Goal: Information Seeking & Learning: Learn about a topic

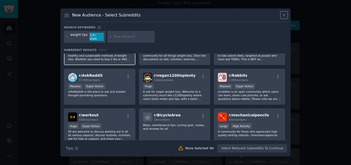
scroll to position [69, 0]
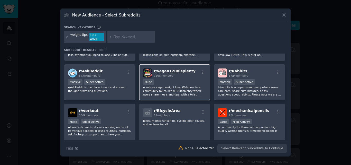
click at [188, 69] on div "r/ vegan1200isplenty 116k members" at bounding box center [174, 72] width 63 height 9
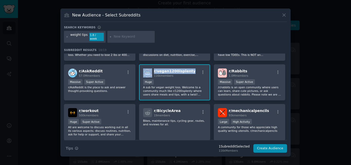
drag, startPoint x: 188, startPoint y: 69, endPoint x: 152, endPoint y: 70, distance: 36.3
click at [152, 70] on div "r/ vegan1200isplenty 116k members" at bounding box center [174, 72] width 63 height 9
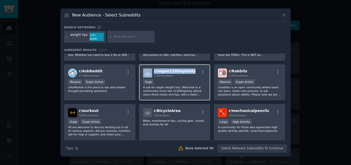
copy div "r/ vegan1200isplenty"
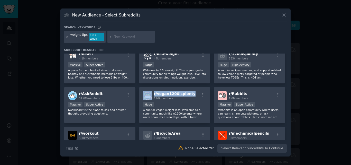
scroll to position [0, 0]
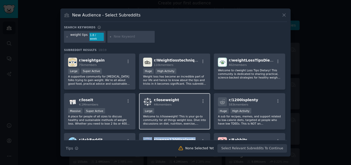
click at [177, 97] on div "r/ loseweight 44k members" at bounding box center [174, 101] width 63 height 9
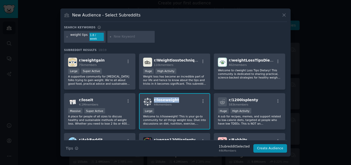
drag, startPoint x: 177, startPoint y: 96, endPoint x: 153, endPoint y: 96, distance: 24.2
click at [153, 97] on div "r/ loseweight 44k members" at bounding box center [174, 101] width 63 height 9
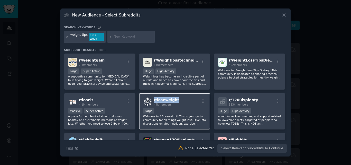
copy span "r/ loseweight"
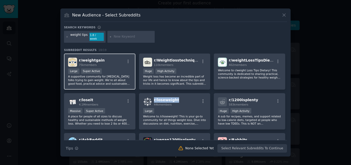
click at [106, 58] on div "r/ weightgain 75k members" at bounding box center [99, 62] width 63 height 9
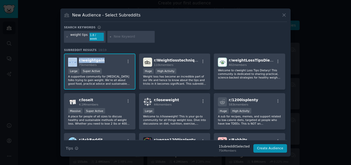
drag, startPoint x: 106, startPoint y: 58, endPoint x: 77, endPoint y: 58, distance: 28.8
click at [77, 58] on div "r/ weightgain 75k members" at bounding box center [99, 62] width 63 height 9
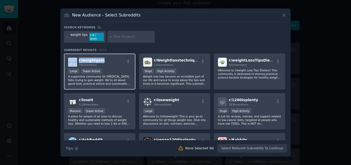
copy div "r/ weightgain"
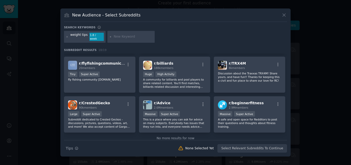
scroll to position [166, 0]
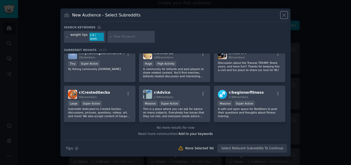
click at [283, 17] on icon at bounding box center [283, 14] width 5 height 5
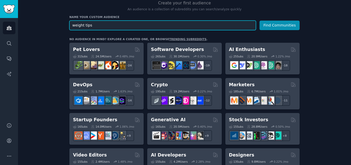
click at [177, 27] on input "weight tips" at bounding box center [162, 26] width 187 height 10
paste input "natural weight loss remedie"
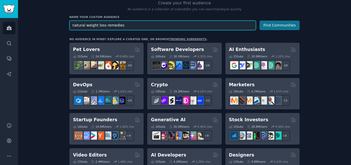
type input "natural weight loss remedies"
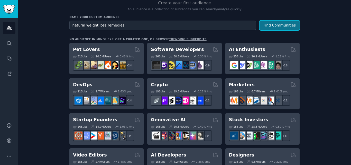
click at [275, 26] on button "Find Communities" at bounding box center [280, 26] width 40 height 10
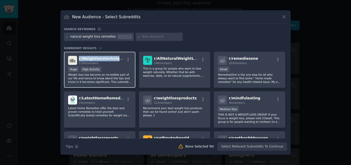
drag, startPoint x: 120, startPoint y: 57, endPoint x: 78, endPoint y: 57, distance: 41.9
click at [78, 57] on div "r/ Weightlosstechniques 110k members" at bounding box center [99, 60] width 63 height 9
